Goal: Task Accomplishment & Management: Manage account settings

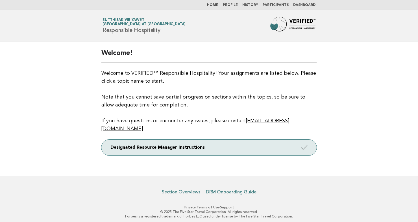
click at [272, 5] on link "Participants" at bounding box center [276, 4] width 26 height 3
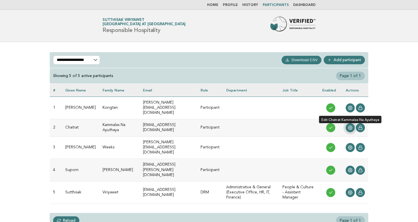
click at [352, 125] on icon at bounding box center [350, 127] width 4 height 4
click at [352, 124] on link at bounding box center [350, 127] width 9 height 9
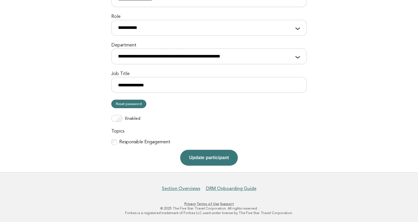
scroll to position [122, 0]
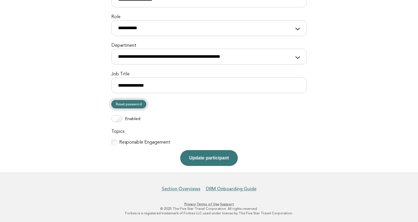
click at [133, 104] on link "Reset password" at bounding box center [128, 104] width 35 height 8
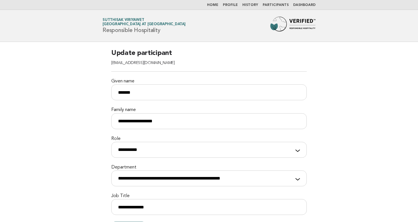
click at [236, 3] on li "Profile" at bounding box center [230, 5] width 15 height 5
click at [236, 5] on link "Profile" at bounding box center [230, 4] width 15 height 3
